Goal: Information Seeking & Learning: Learn about a topic

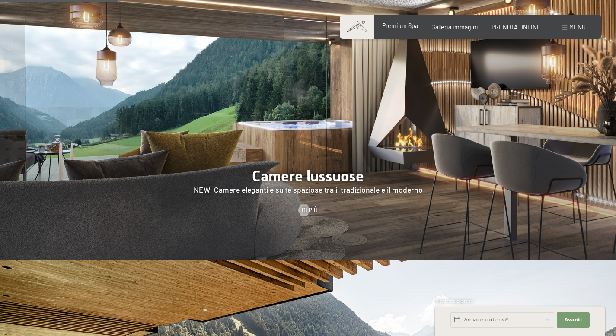
click at [404, 30] on div "Premium Spa Galleria immagini PRENOTA ONLINE" at bounding box center [454, 27] width 199 height 9
click at [406, 25] on span "Premium Spa" at bounding box center [400, 25] width 36 height 7
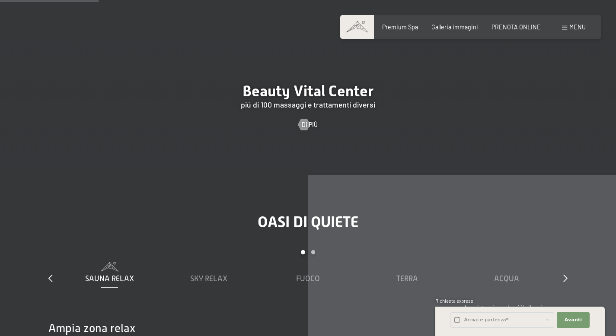
scroll to position [882, 0]
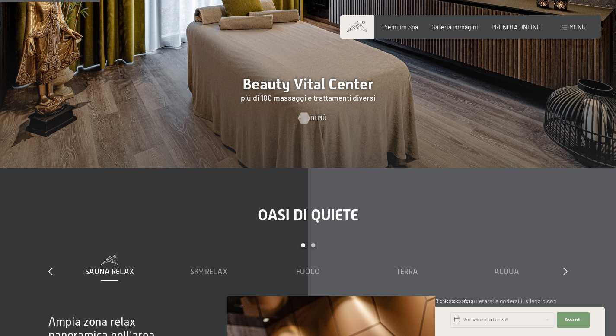
click at [307, 112] on div at bounding box center [303, 117] width 6 height 11
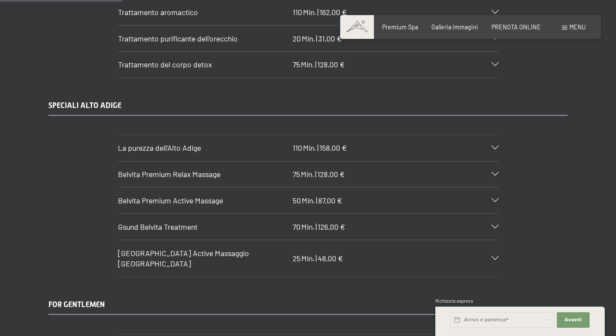
scroll to position [1192, 0]
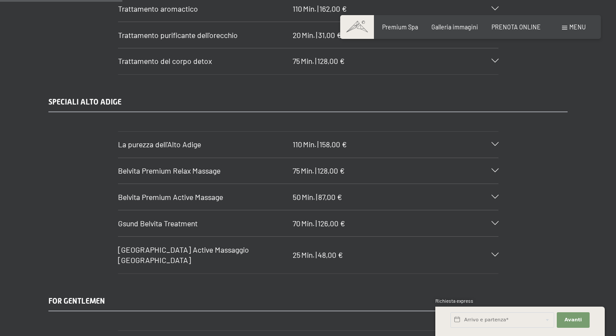
click at [496, 149] on div "La purezza dell'[GEOGRAPHIC_DATA] 110 Min. | 158,00 €" at bounding box center [308, 145] width 380 height 26
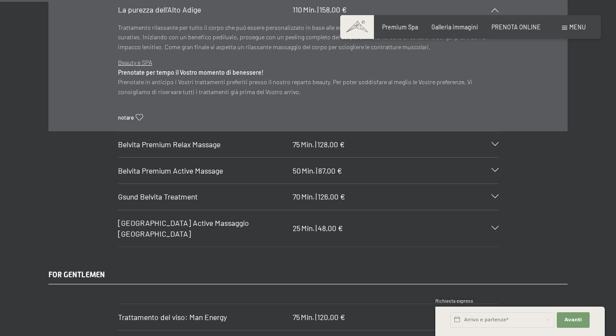
scroll to position [1327, 0]
click at [483, 201] on div "Gsund Belvita Treatment 70 Min. | 126,00 €" at bounding box center [308, 196] width 380 height 26
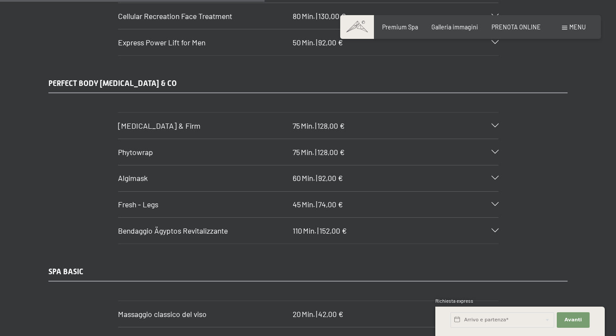
scroll to position [2660, 0]
click at [493, 111] on div "Body Lift & Firm 75 Min. | 128,00 €" at bounding box center [308, 124] width 380 height 26
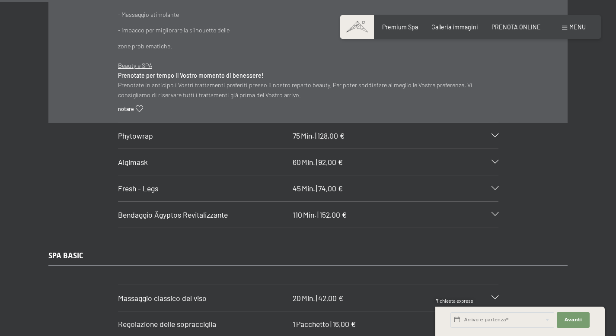
scroll to position [2485, 0]
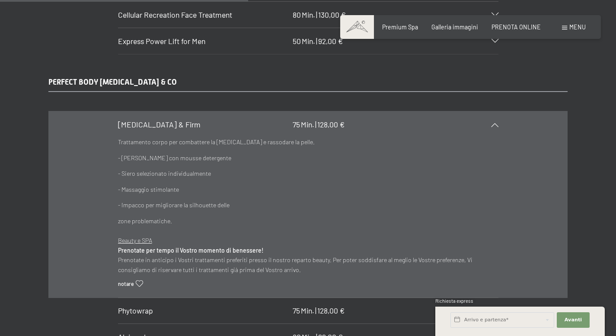
click at [494, 123] on icon at bounding box center [494, 125] width 7 height 4
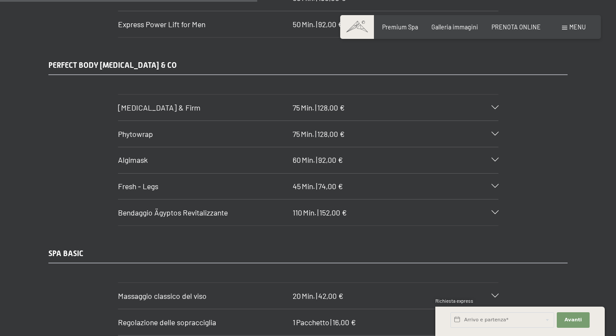
scroll to position [2510, 0]
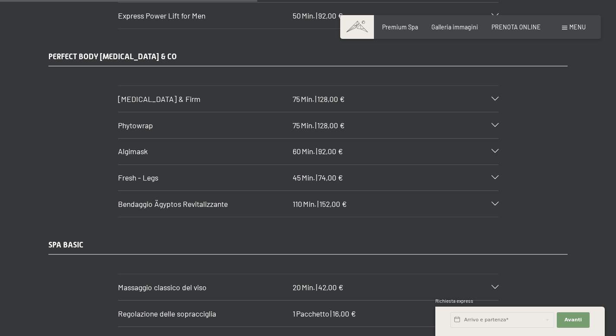
click at [495, 117] on div "Phytowrap 75 Min. | 128,00 €" at bounding box center [308, 125] width 380 height 26
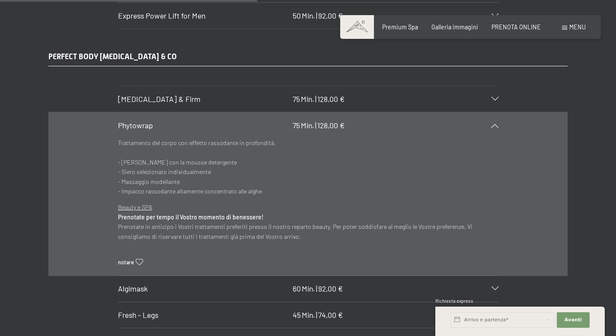
click at [495, 124] on icon at bounding box center [494, 126] width 7 height 4
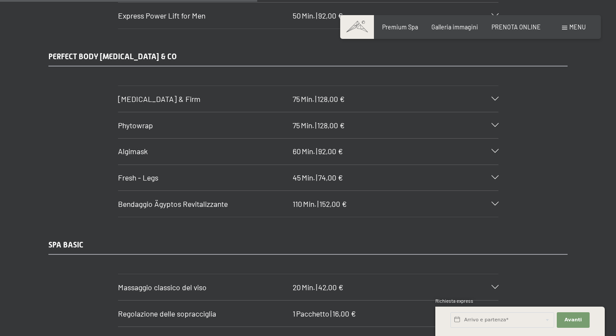
click at [498, 145] on section "Algimask 60 Min. | 92,00 € Trattamento del corpo con processo di disintossicazi…" at bounding box center [308, 151] width 380 height 27
click at [494, 149] on icon at bounding box center [494, 151] width 7 height 4
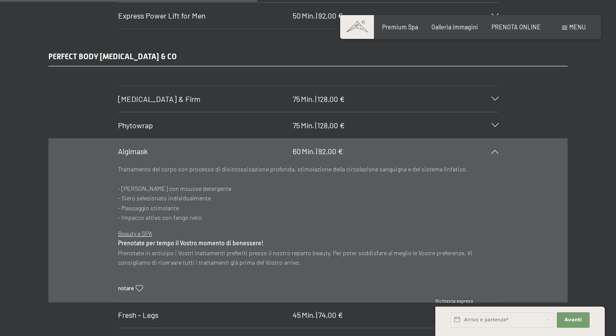
click at [494, 149] on icon at bounding box center [494, 151] width 7 height 4
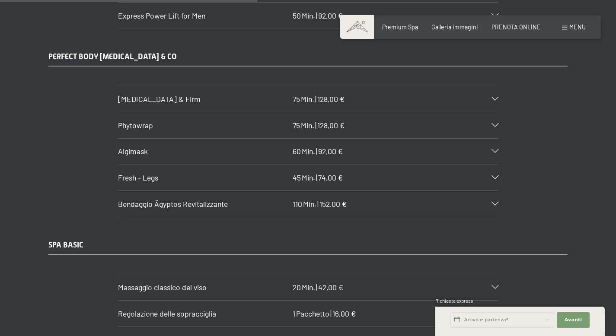
click at [498, 112] on section "Phytowrap 75 Min. | 128,00 € Trattamento del corpo con effetto rassodante in pr…" at bounding box center [308, 125] width 380 height 27
click at [494, 124] on icon at bounding box center [494, 126] width 7 height 4
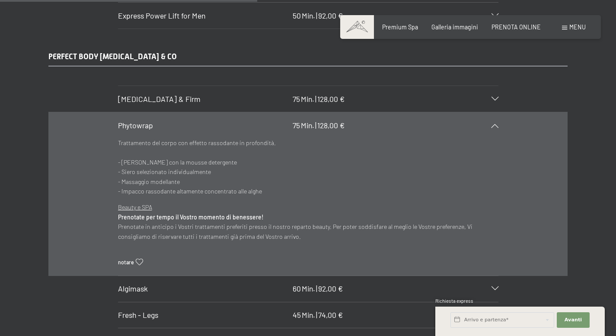
click at [494, 124] on icon at bounding box center [494, 126] width 7 height 4
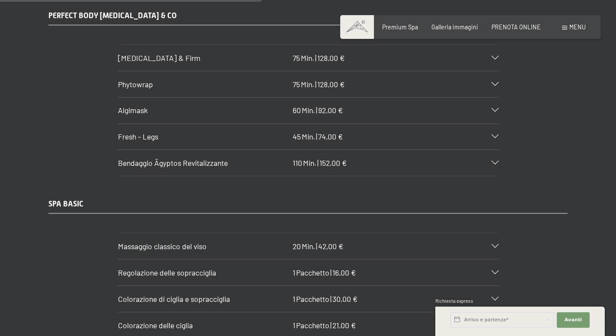
scroll to position [2552, 0]
click at [494, 131] on div "Fresh - Legs 45 Min. | 74,00 €" at bounding box center [308, 137] width 380 height 26
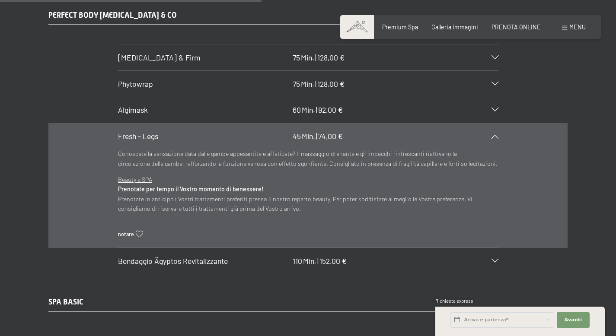
click at [496, 130] on div "Fresh - Legs 45 Min. | 74,00 €" at bounding box center [308, 137] width 380 height 26
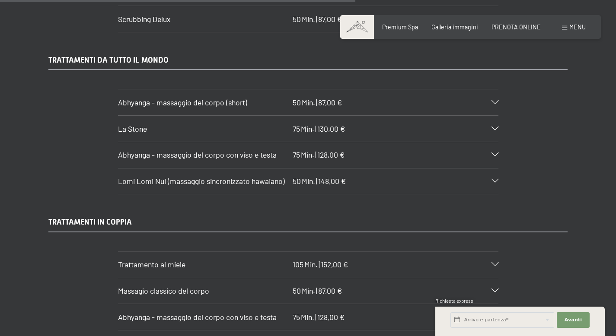
scroll to position [3467, 0]
click at [488, 127] on div at bounding box center [490, 129] width 16 height 4
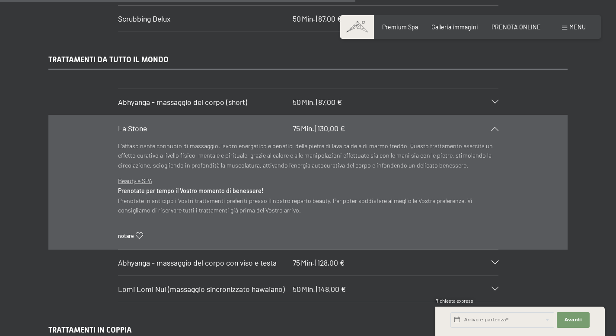
click at [491, 127] on icon at bounding box center [494, 129] width 7 height 4
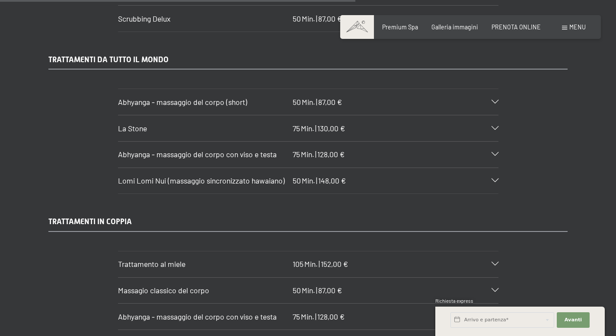
click at [493, 94] on div "Abhyanga - massaggio del corpo (short) 50 Min. | 87,00 €" at bounding box center [308, 102] width 380 height 26
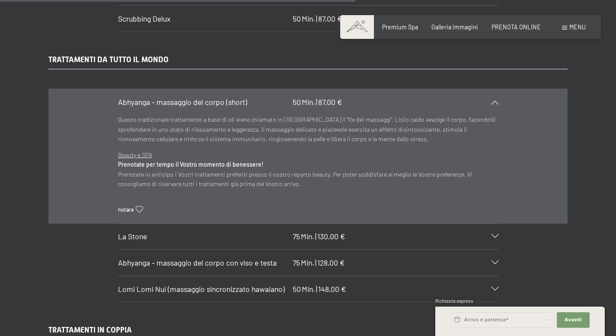
click at [493, 94] on div "Abhyanga - massaggio del corpo (short) 50 Min. | 87,00 €" at bounding box center [308, 102] width 380 height 26
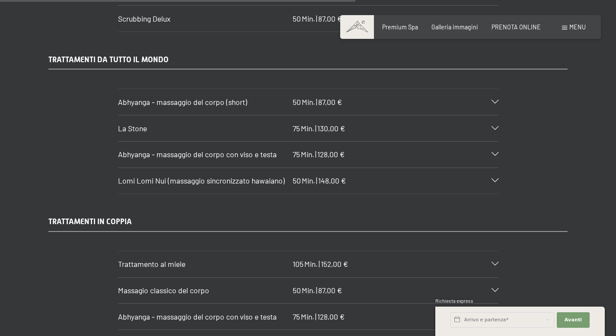
click at [491, 179] on icon at bounding box center [494, 181] width 7 height 4
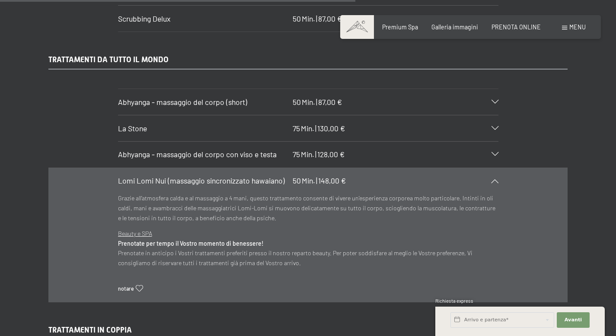
click at [491, 179] on icon at bounding box center [494, 181] width 7 height 4
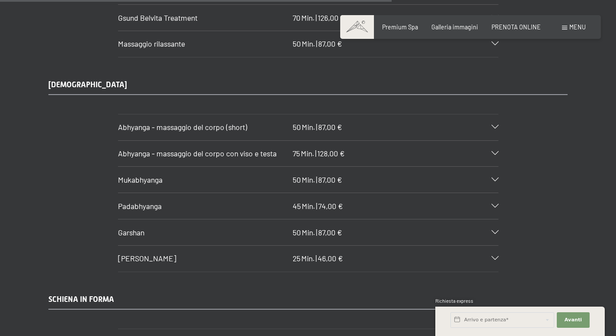
scroll to position [3818, 0]
click at [493, 178] on icon at bounding box center [494, 180] width 7 height 4
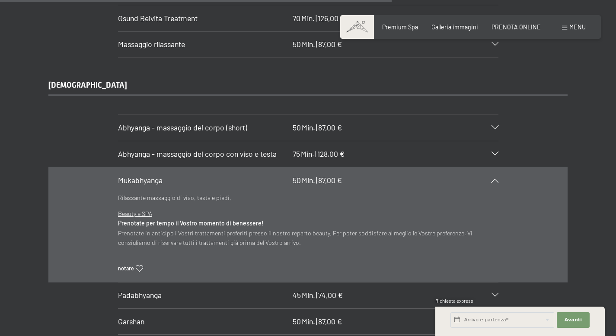
click at [493, 178] on icon at bounding box center [494, 180] width 7 height 4
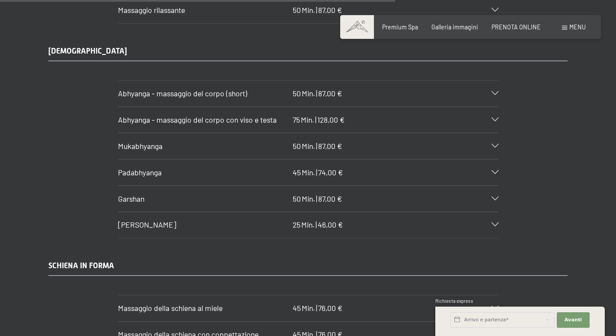
scroll to position [3853, 0]
click at [493, 169] on icon at bounding box center [494, 171] width 7 height 4
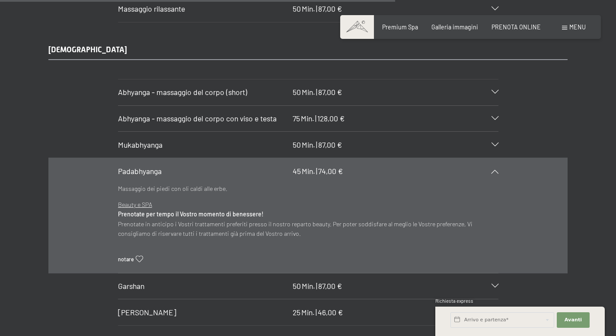
click at [493, 169] on icon at bounding box center [494, 171] width 7 height 4
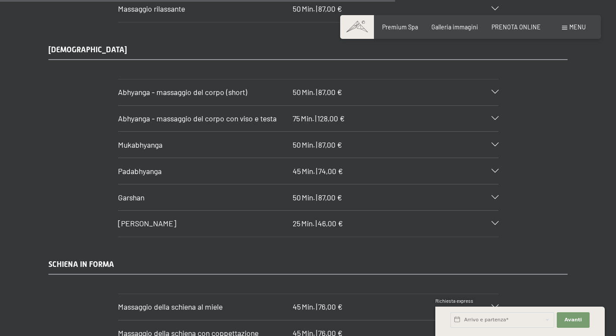
click at [492, 184] on div "Garshan 50 Min. | 87,00 €" at bounding box center [308, 197] width 380 height 26
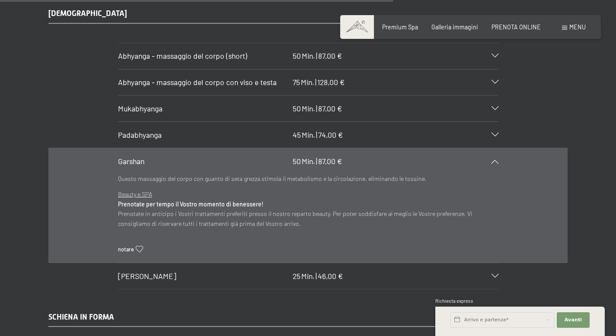
scroll to position [3895, 0]
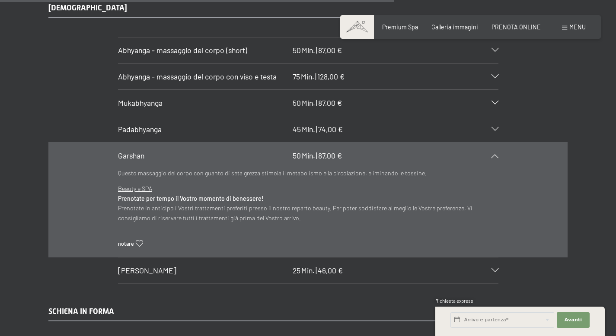
click at [493, 154] on icon at bounding box center [494, 156] width 7 height 4
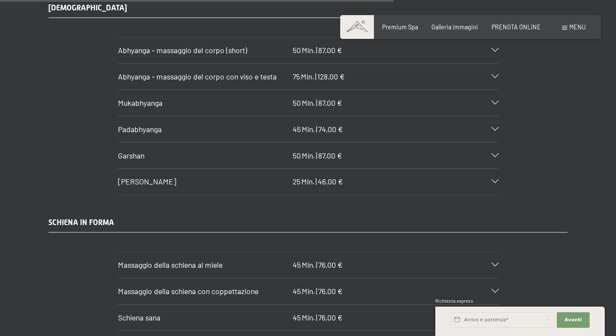
click at [491, 180] on icon at bounding box center [494, 182] width 7 height 4
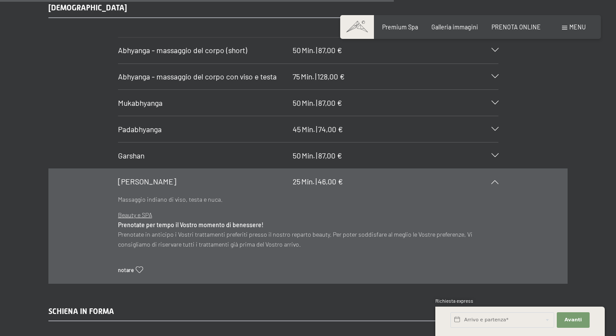
click at [491, 180] on icon at bounding box center [494, 182] width 7 height 4
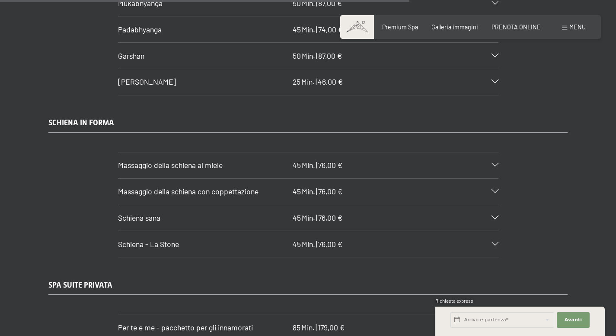
scroll to position [3998, 0]
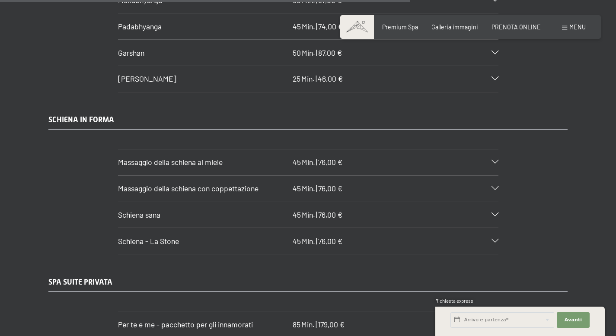
click at [490, 149] on div "Massaggio della schiena al miele 45 Min. | 76,00 €" at bounding box center [308, 162] width 380 height 26
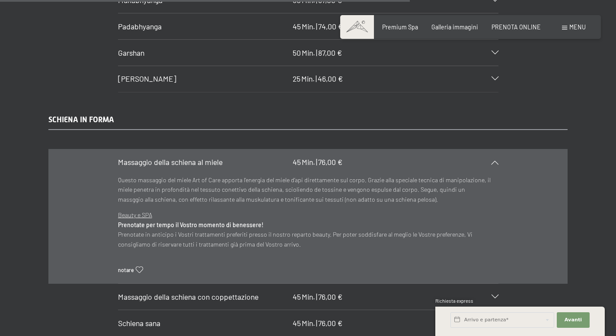
click at [490, 149] on div "Massaggio della schiena al miele 45 Min. | 76,00 €" at bounding box center [308, 162] width 380 height 26
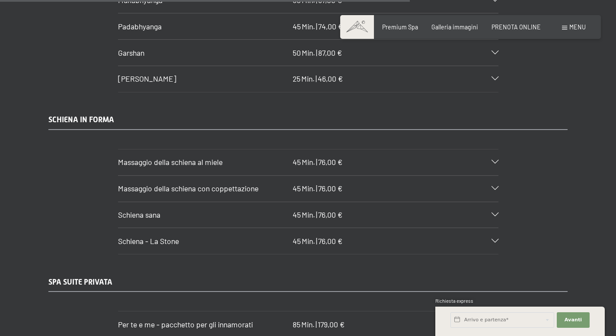
click at [498, 178] on section "Massaggio della schiena con coppettazione 45 Min. | 76,00 € Questo famoso metod…" at bounding box center [308, 188] width 380 height 27
click at [496, 187] on icon at bounding box center [494, 189] width 7 height 4
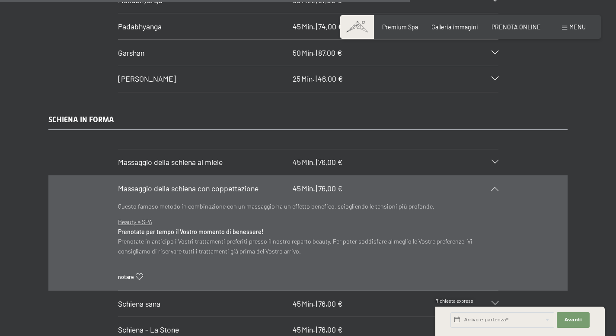
click at [496, 187] on icon at bounding box center [494, 189] width 7 height 4
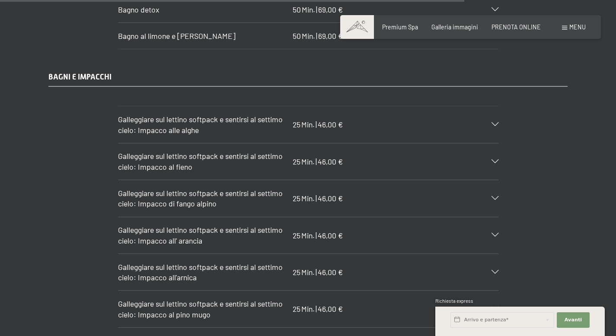
scroll to position [4528, 0]
click at [494, 109] on div "Galleggiare sul lettino softpack e sentirsi al settimo cielo: Impacco alle algh…" at bounding box center [308, 124] width 380 height 36
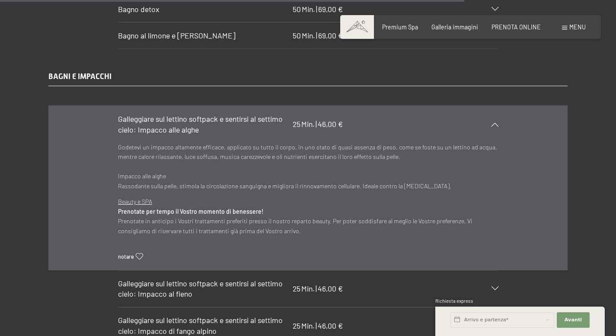
click at [494, 122] on icon at bounding box center [494, 124] width 7 height 4
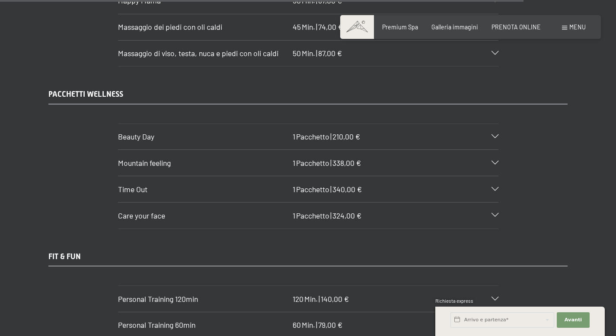
scroll to position [5118, 0]
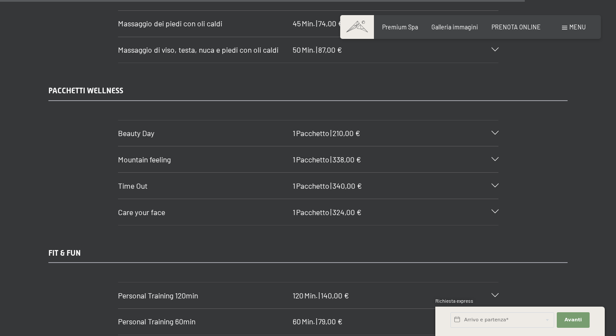
click at [495, 131] on icon at bounding box center [494, 133] width 7 height 4
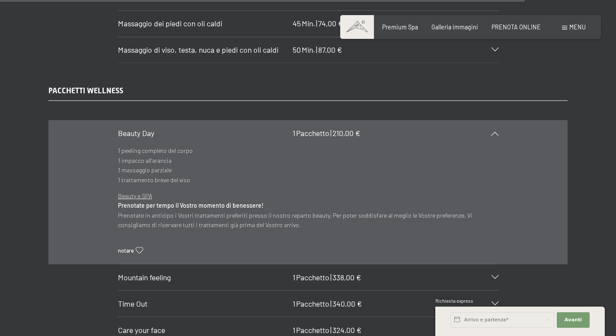
click at [495, 131] on icon at bounding box center [494, 133] width 7 height 4
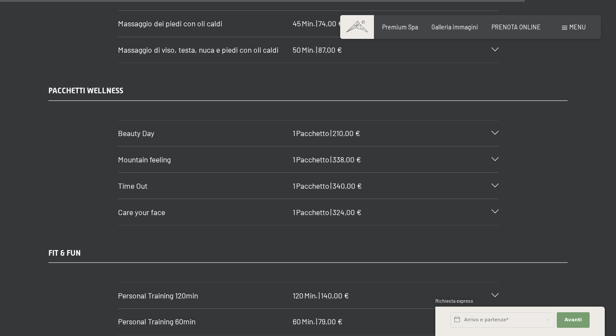
click at [494, 153] on div "Mountain feeling 1 Pacchetto | 338,00 €" at bounding box center [308, 159] width 380 height 26
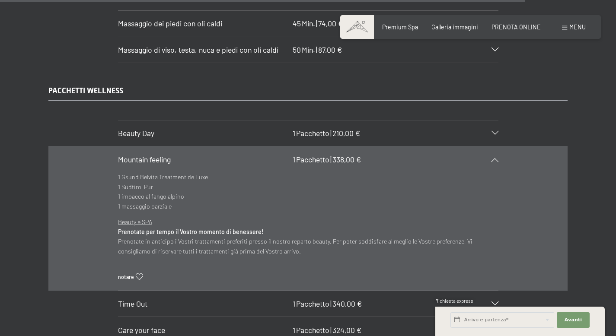
click at [494, 153] on div "Mountain feeling 1 Pacchetto | 338,00 €" at bounding box center [308, 159] width 380 height 26
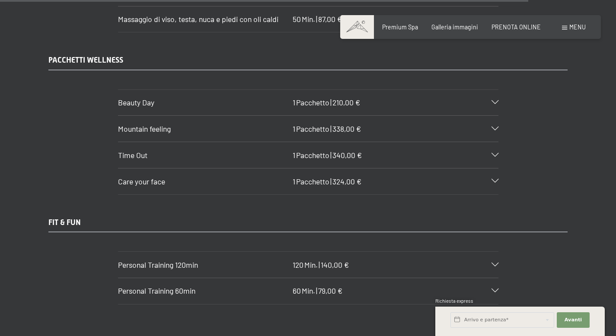
scroll to position [5151, 0]
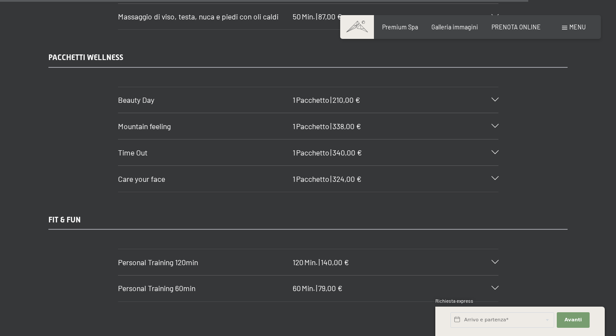
click at [494, 151] on icon at bounding box center [494, 153] width 7 height 4
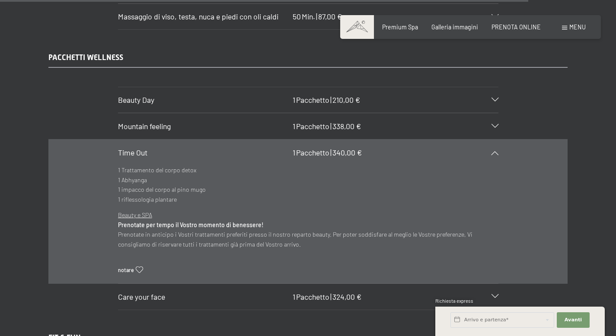
click at [494, 151] on icon at bounding box center [494, 153] width 7 height 4
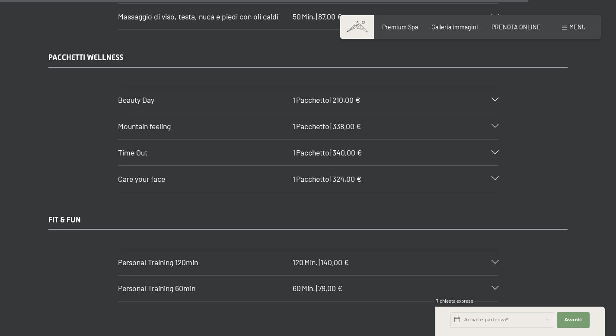
click at [494, 172] on div "Care your face 1 Pacchetto | 324,00 €" at bounding box center [308, 179] width 380 height 26
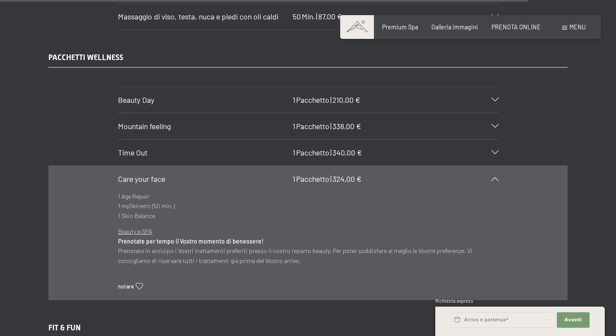
click at [494, 172] on div "Care your face 1 Pacchetto | 324,00 €" at bounding box center [308, 179] width 380 height 26
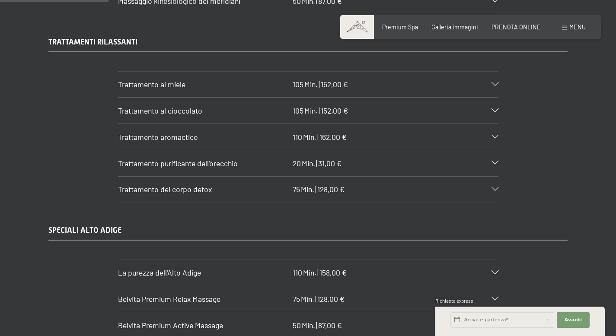
scroll to position [1062, 0]
click at [493, 137] on icon at bounding box center [494, 139] width 7 height 4
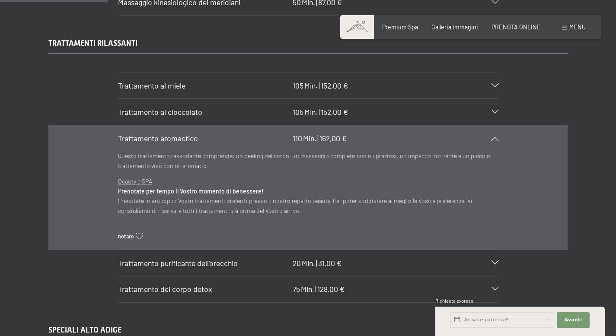
click at [493, 137] on icon at bounding box center [494, 139] width 7 height 4
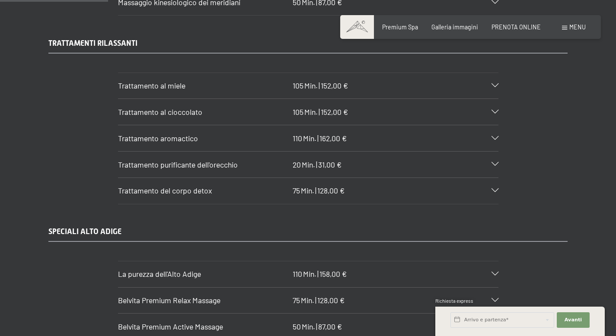
click at [494, 85] on icon at bounding box center [494, 86] width 7 height 4
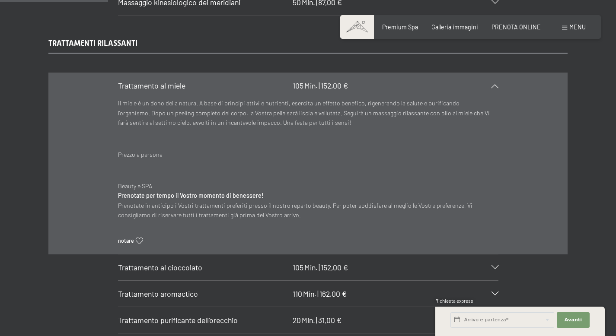
click at [494, 85] on icon at bounding box center [494, 86] width 7 height 4
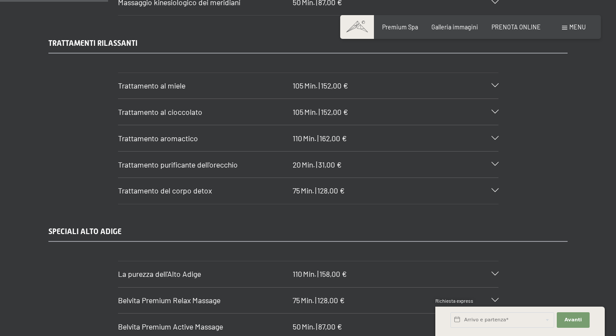
click at [496, 114] on icon at bounding box center [494, 112] width 7 height 4
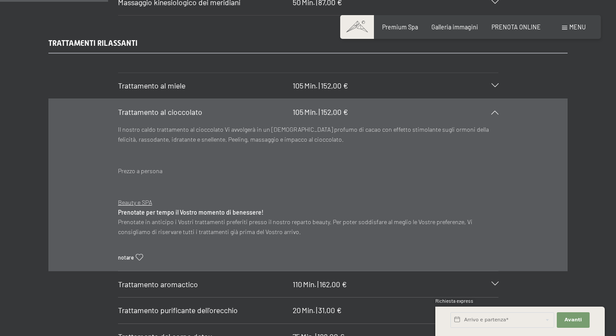
click at [496, 114] on icon at bounding box center [494, 112] width 7 height 4
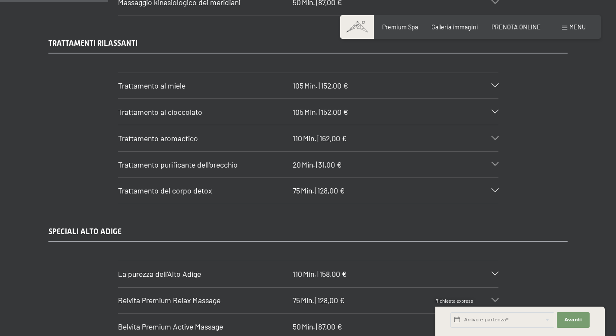
click at [498, 85] on section "Trattamento al miele 105 Min. | 152,00 € Il miele è un dono della natura. A bas…" at bounding box center [308, 86] width 380 height 27
click at [493, 85] on icon at bounding box center [494, 86] width 7 height 4
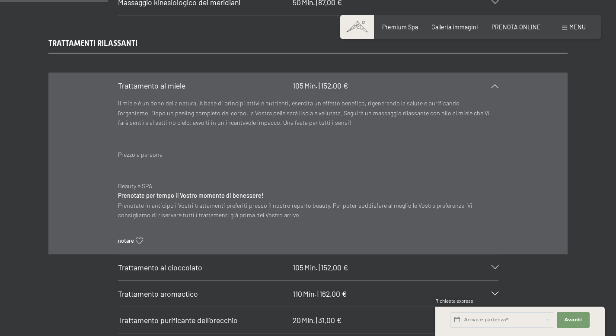
click at [493, 85] on icon at bounding box center [494, 86] width 7 height 4
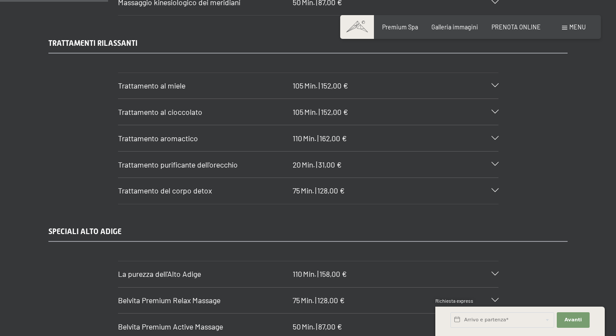
click at [493, 153] on div "Trattamento purificante dell'orecchio 20 Min. | 31,00 €" at bounding box center [308, 165] width 380 height 26
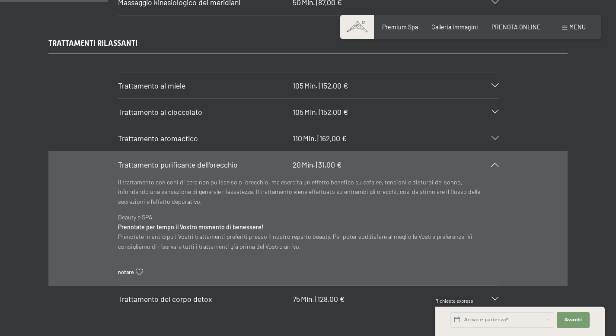
click at [493, 153] on div "Trattamento purificante dell'orecchio 20 Min. | 31,00 €" at bounding box center [308, 165] width 380 height 26
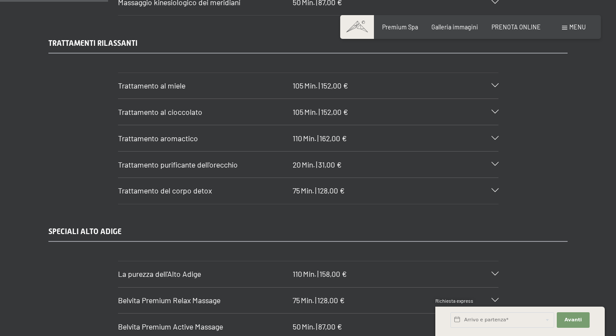
click at [492, 192] on icon at bounding box center [494, 191] width 7 height 4
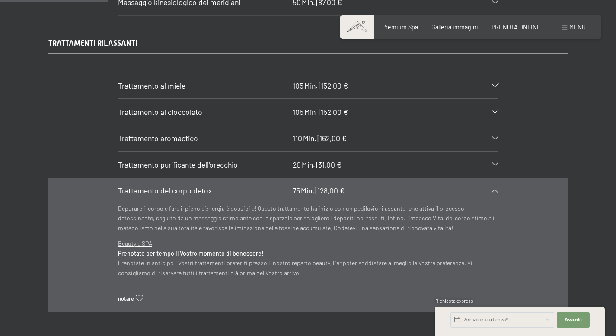
click at [492, 192] on icon at bounding box center [494, 191] width 7 height 4
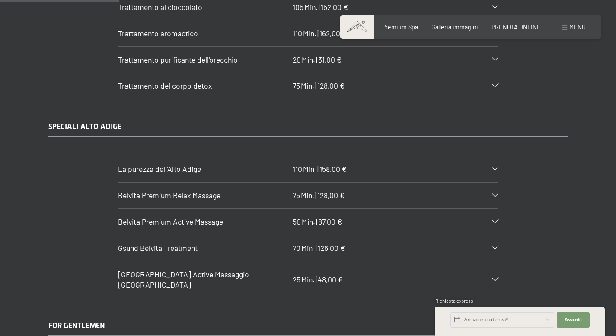
scroll to position [1179, 0]
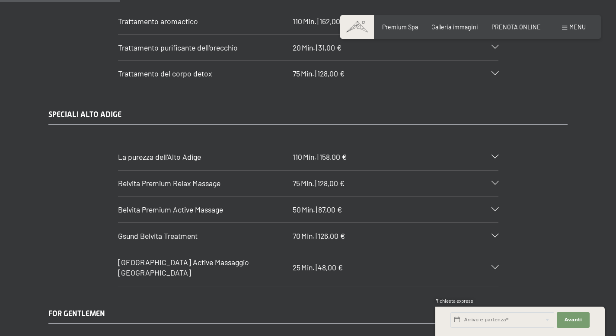
click at [494, 182] on icon at bounding box center [494, 183] width 7 height 4
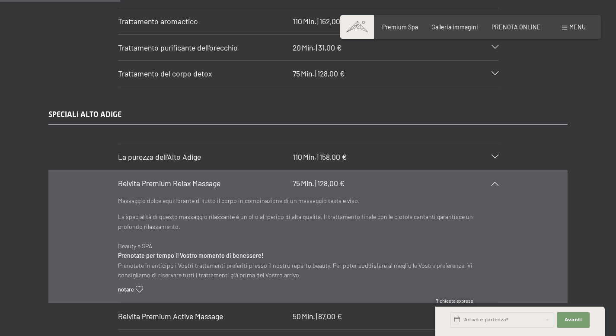
click at [494, 182] on icon at bounding box center [494, 183] width 7 height 4
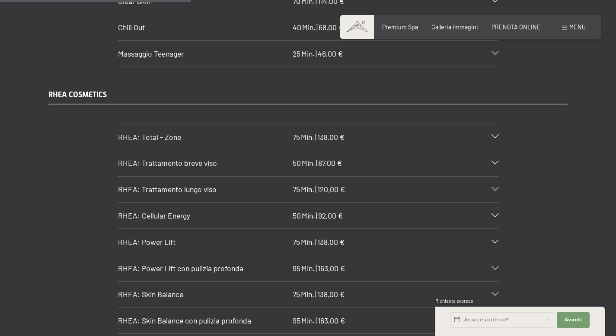
scroll to position [1930, 0]
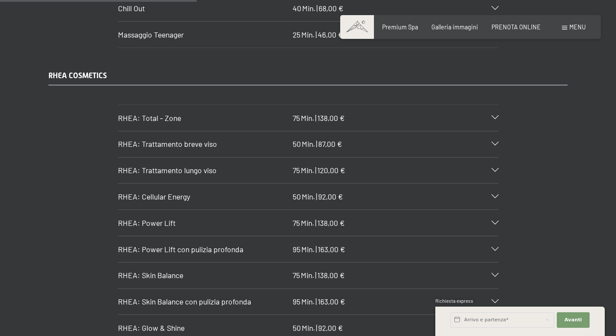
click at [495, 105] on div "RHEA: Total - Zone 75 Min. | 138,00 €" at bounding box center [308, 118] width 380 height 26
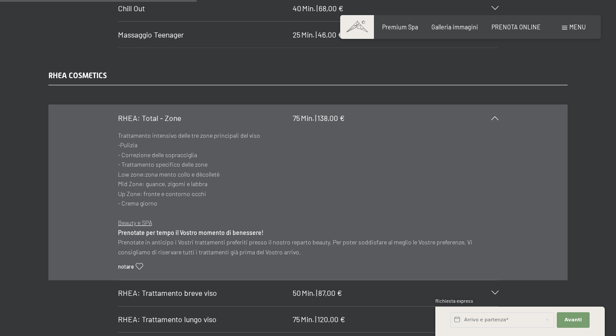
click at [495, 105] on div "RHEA: Total - Zone 75 Min. | 138,00 €" at bounding box center [308, 118] width 380 height 26
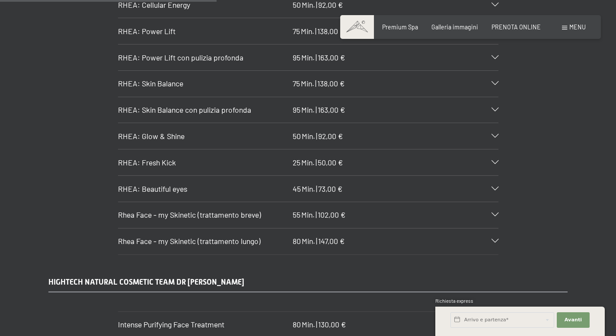
scroll to position [2133, 0]
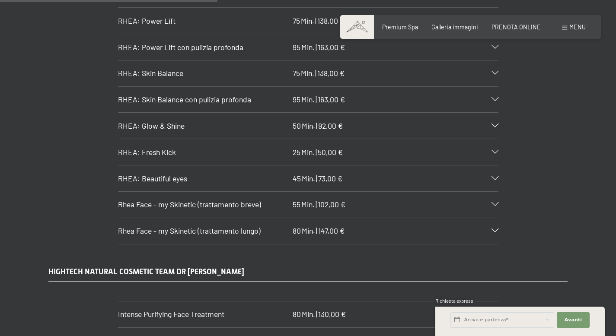
click at [494, 124] on icon at bounding box center [494, 126] width 7 height 4
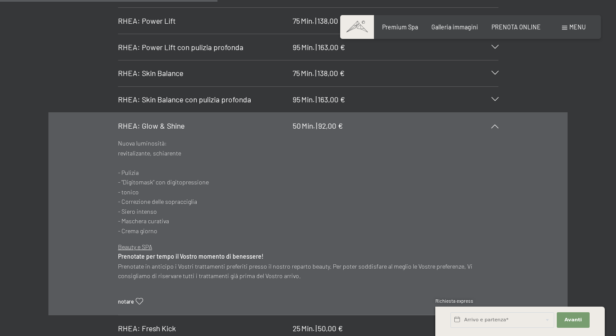
click at [495, 124] on icon at bounding box center [494, 126] width 7 height 4
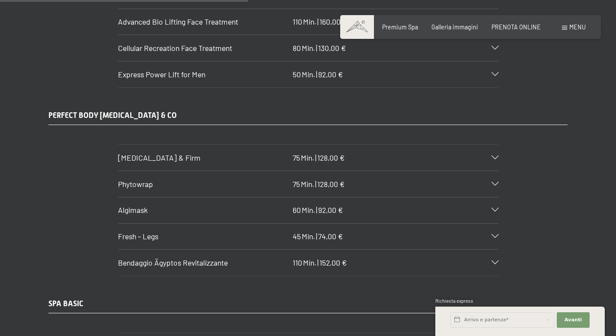
scroll to position [2452, 0]
click at [492, 155] on icon at bounding box center [494, 157] width 7 height 4
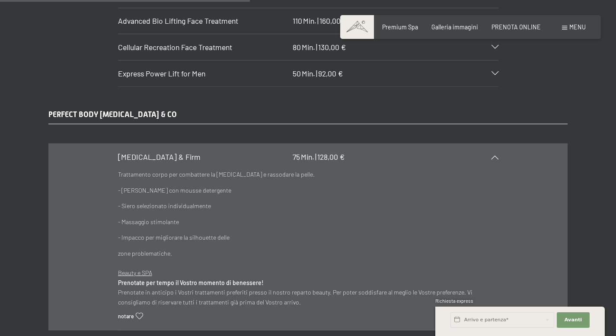
click at [492, 155] on icon at bounding box center [494, 157] width 7 height 4
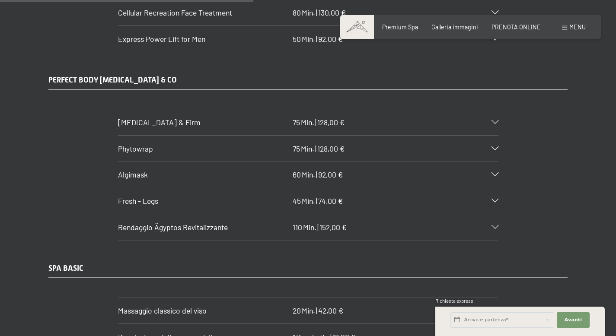
scroll to position [2486, 0]
click at [493, 142] on div "Phytowrap 75 Min. | 128,00 €" at bounding box center [308, 150] width 380 height 26
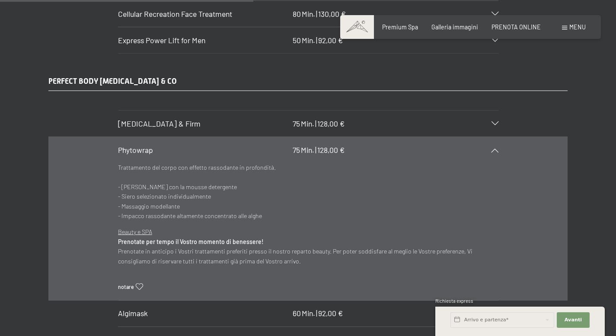
click at [493, 142] on div "Phytowrap 75 Min. | 128,00 €" at bounding box center [308, 150] width 380 height 26
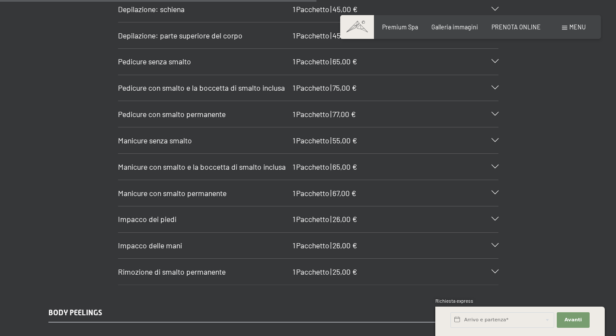
scroll to position [3108, 0]
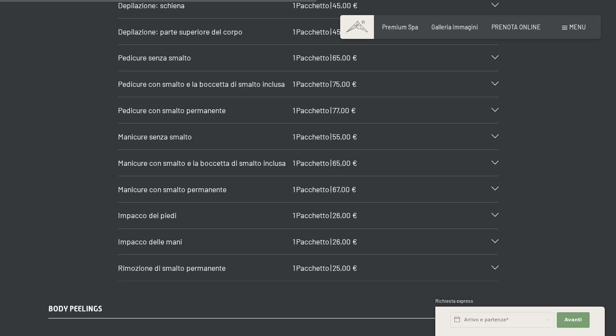
click at [494, 203] on div "Impacco dei piedi 1 Pacchetto | 26,00 €" at bounding box center [308, 216] width 380 height 26
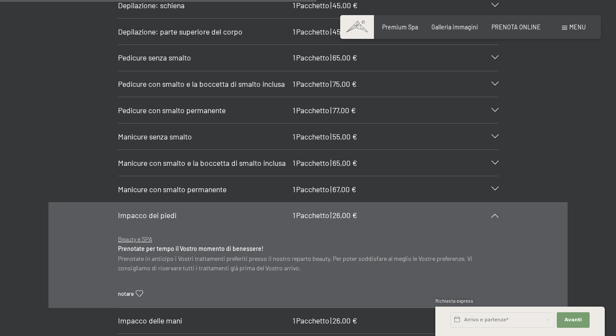
click at [496, 203] on div "Impacco dei piedi 1 Pacchetto | 26,00 €" at bounding box center [308, 216] width 380 height 26
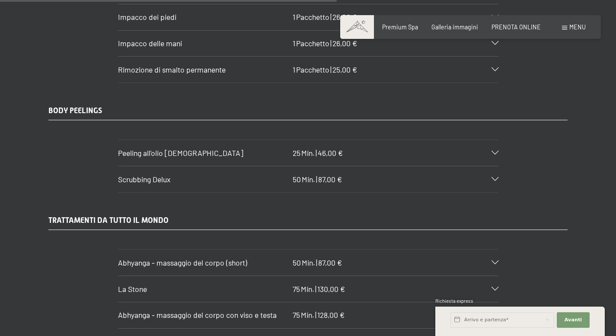
scroll to position [3309, 0]
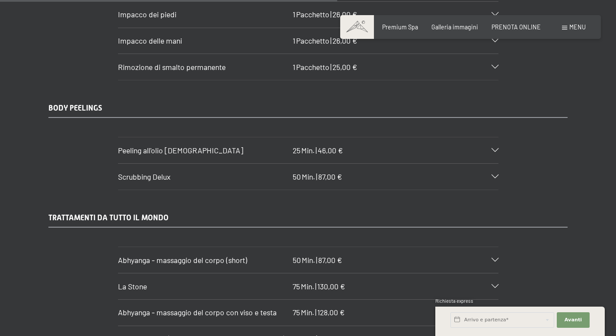
click at [493, 175] on icon at bounding box center [494, 177] width 7 height 4
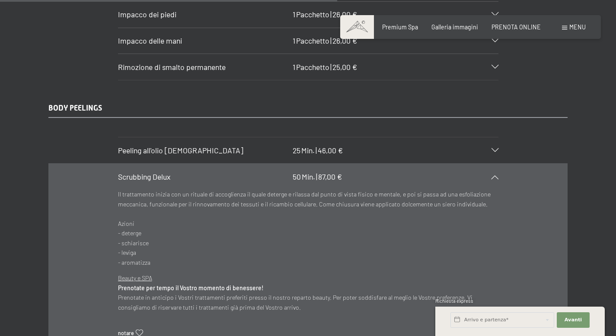
click at [493, 175] on icon at bounding box center [494, 177] width 7 height 4
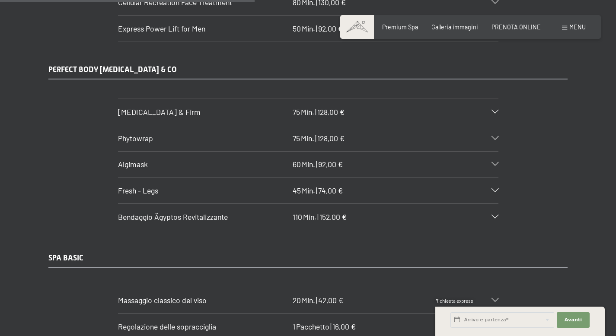
scroll to position [2493, 0]
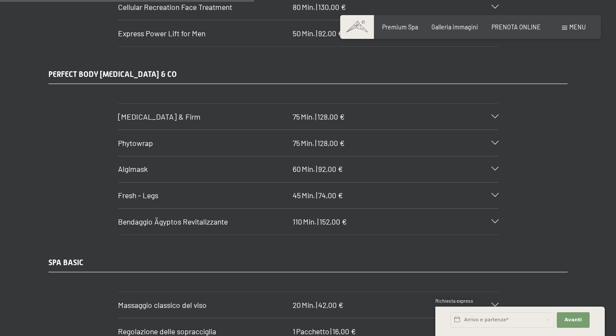
click at [493, 213] on div "Bendaggio Ägyptos Revitalizzante 110 Min. | 152,00 €" at bounding box center [308, 222] width 380 height 26
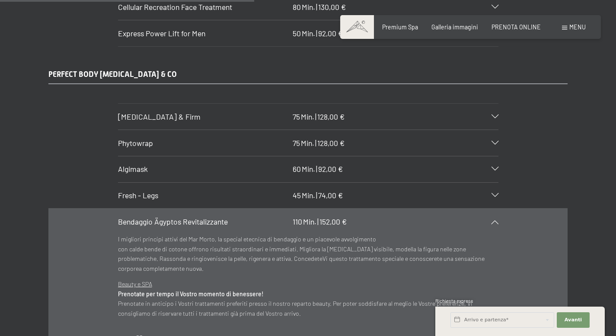
click at [493, 213] on div "Bendaggio Ägyptos Revitalizzante 110 Min. | 152,00 €" at bounding box center [308, 222] width 380 height 26
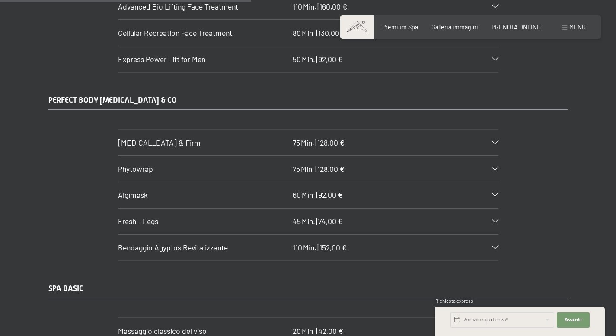
scroll to position [2464, 0]
